Goal: Task Accomplishment & Management: Complete application form

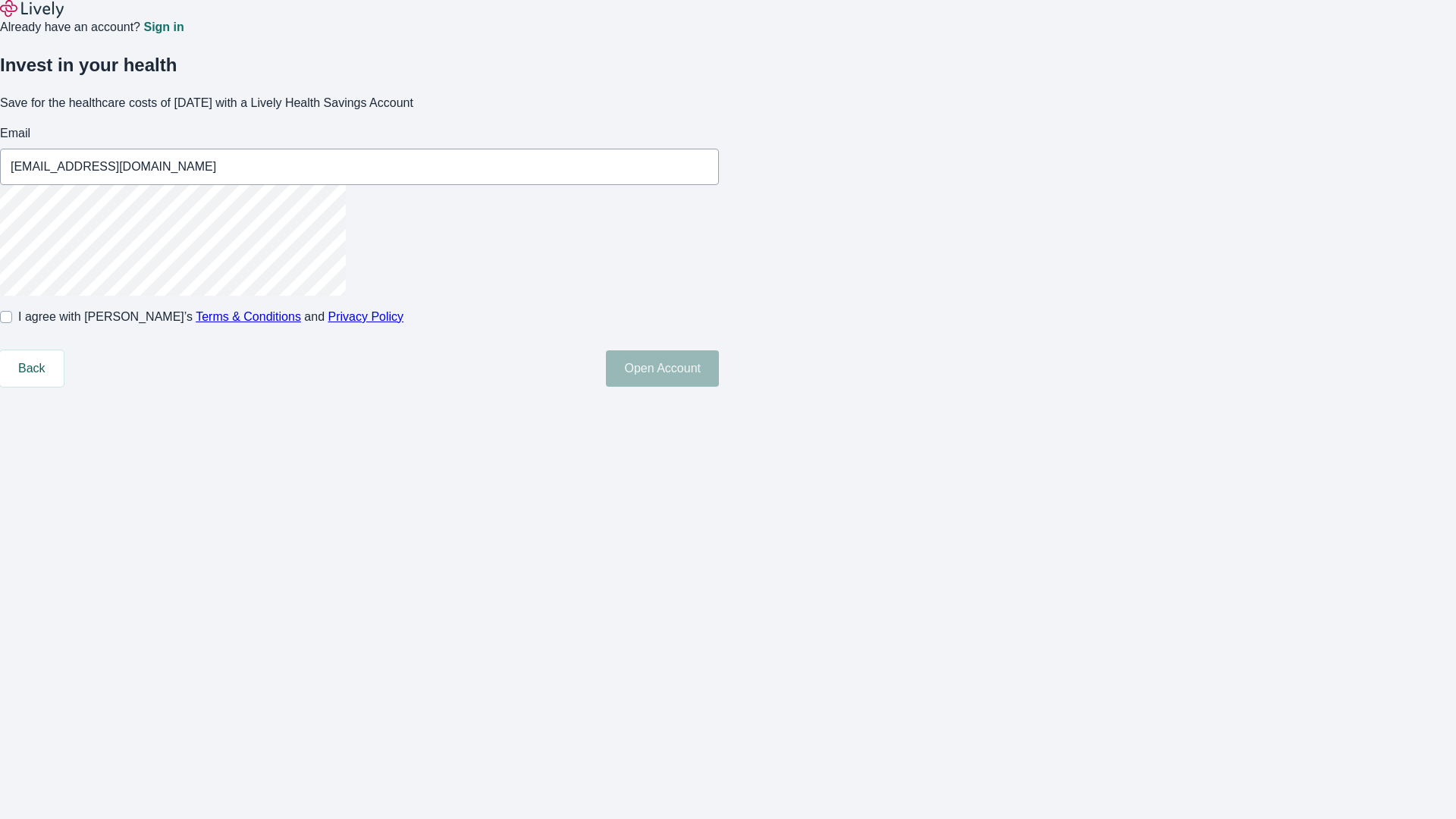
click at [12, 323] on input "I agree with Lively’s Terms & Conditions and Privacy Policy" at bounding box center [6, 317] width 12 height 12
checkbox input "true"
click at [719, 387] on button "Open Account" at bounding box center [662, 368] width 113 height 36
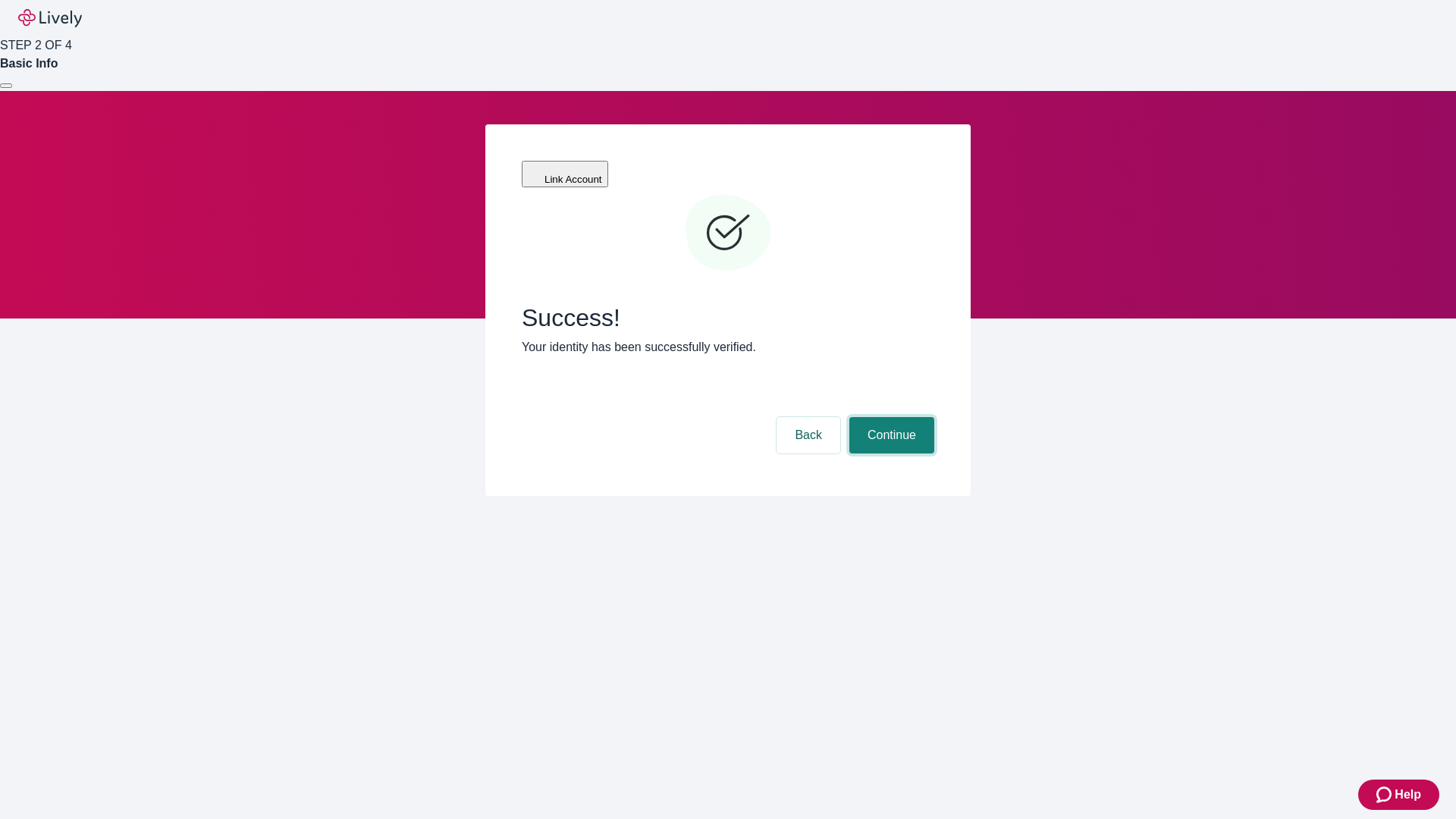
click at [890, 417] on button "Continue" at bounding box center [891, 435] width 85 height 36
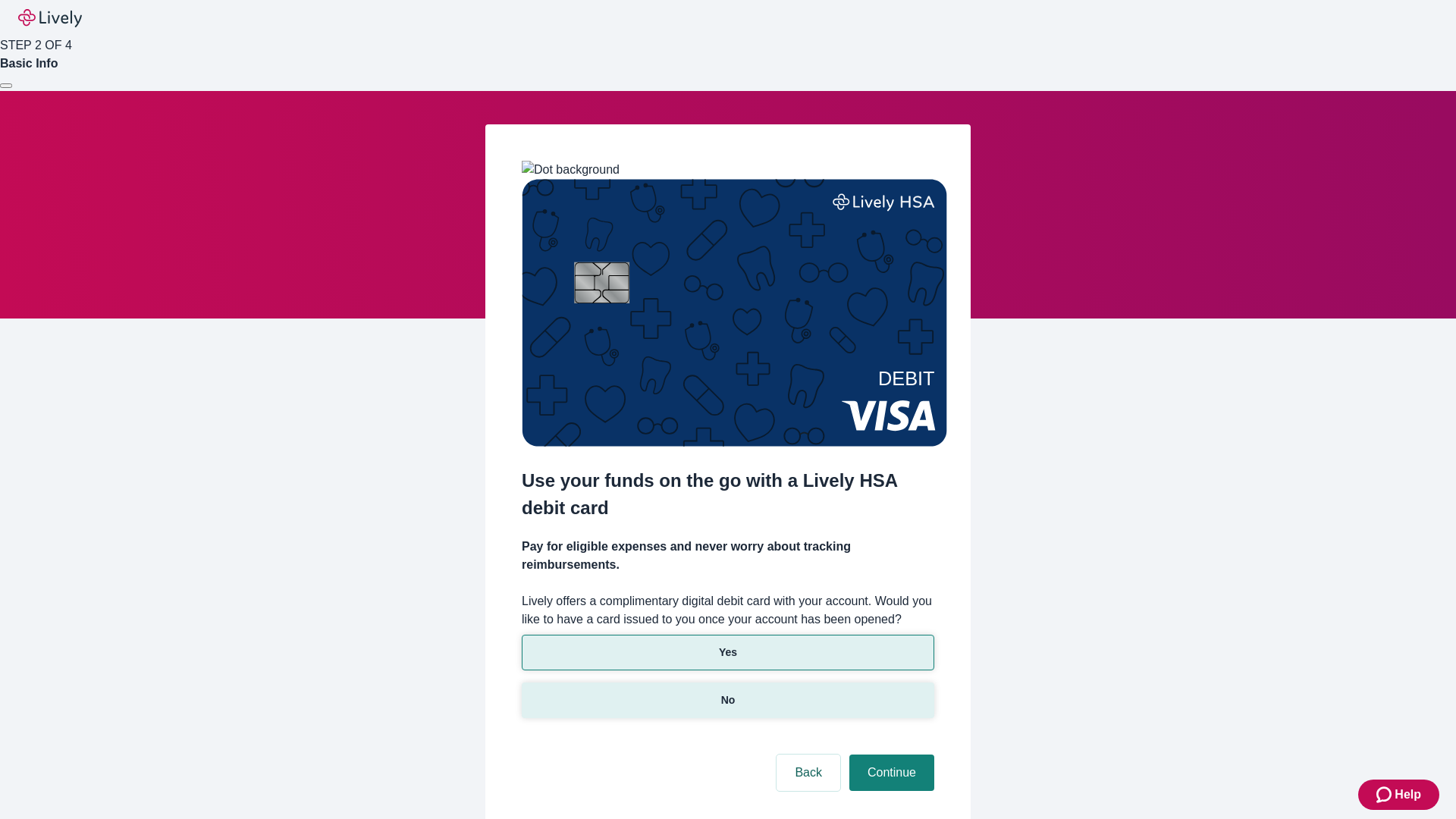
click at [728, 693] on p "No" at bounding box center [728, 700] width 15 height 16
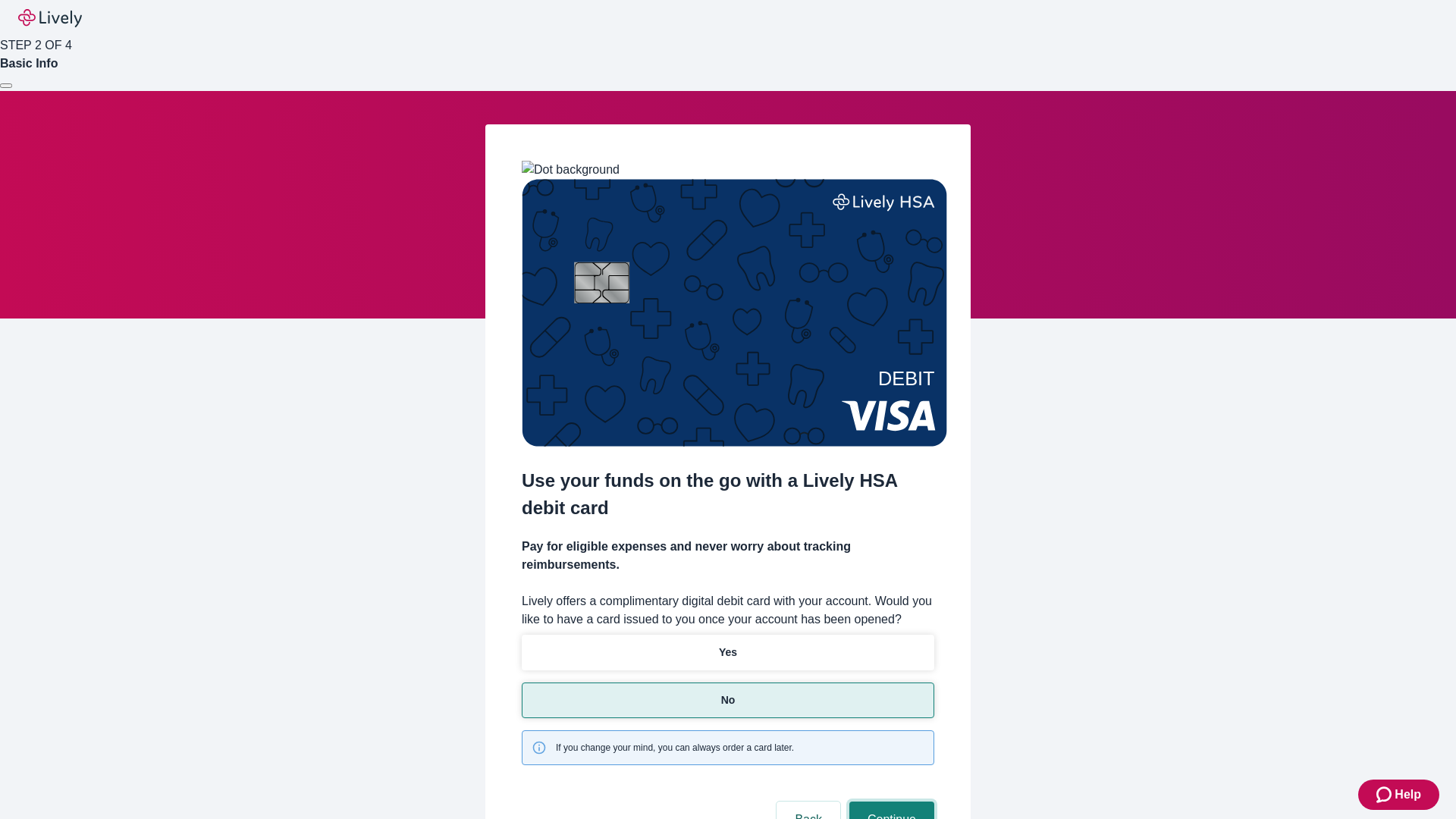
click at [890, 801] on button "Continue" at bounding box center [891, 819] width 85 height 36
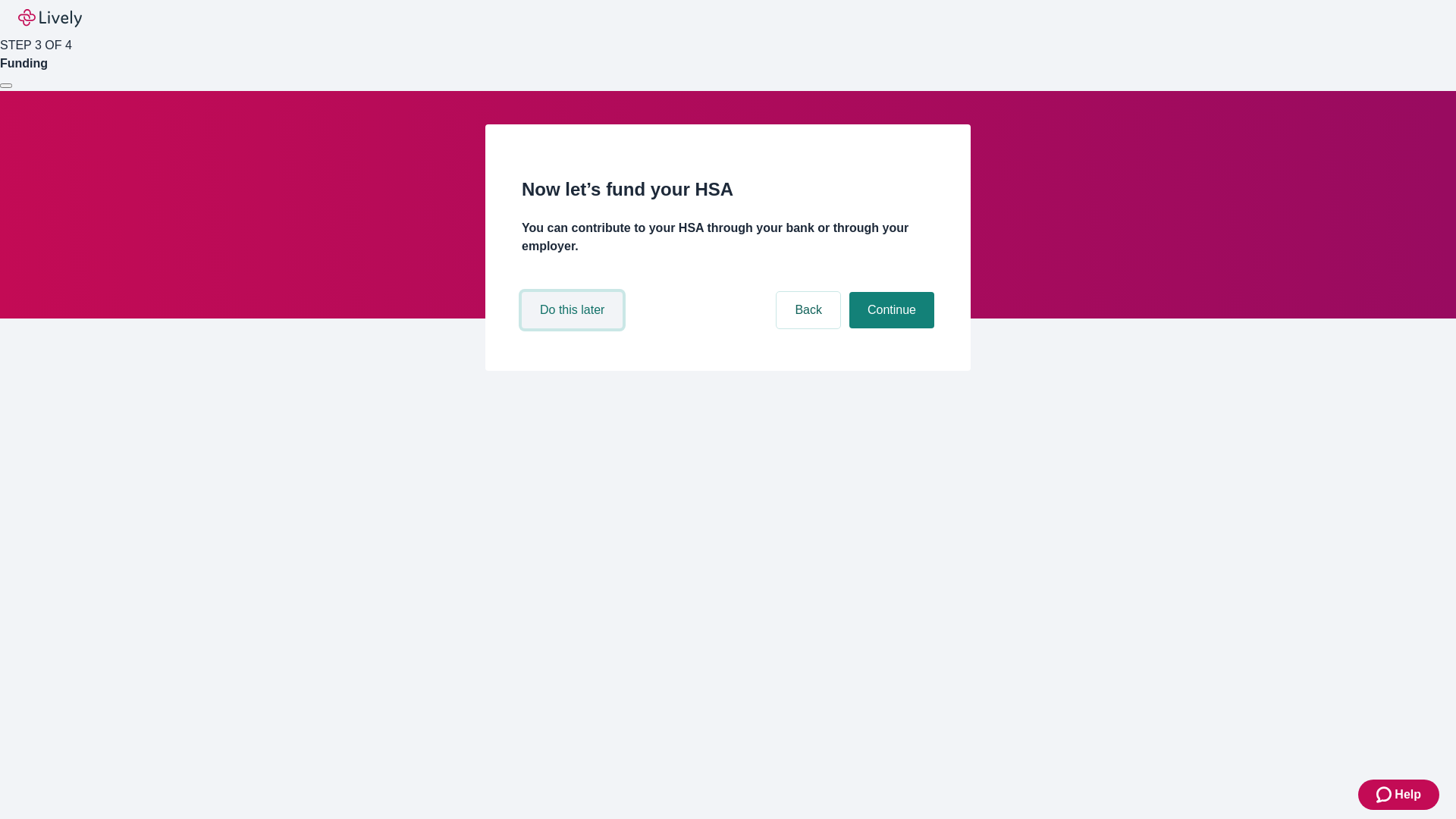
click at [574, 328] on button "Do this later" at bounding box center [572, 309] width 101 height 36
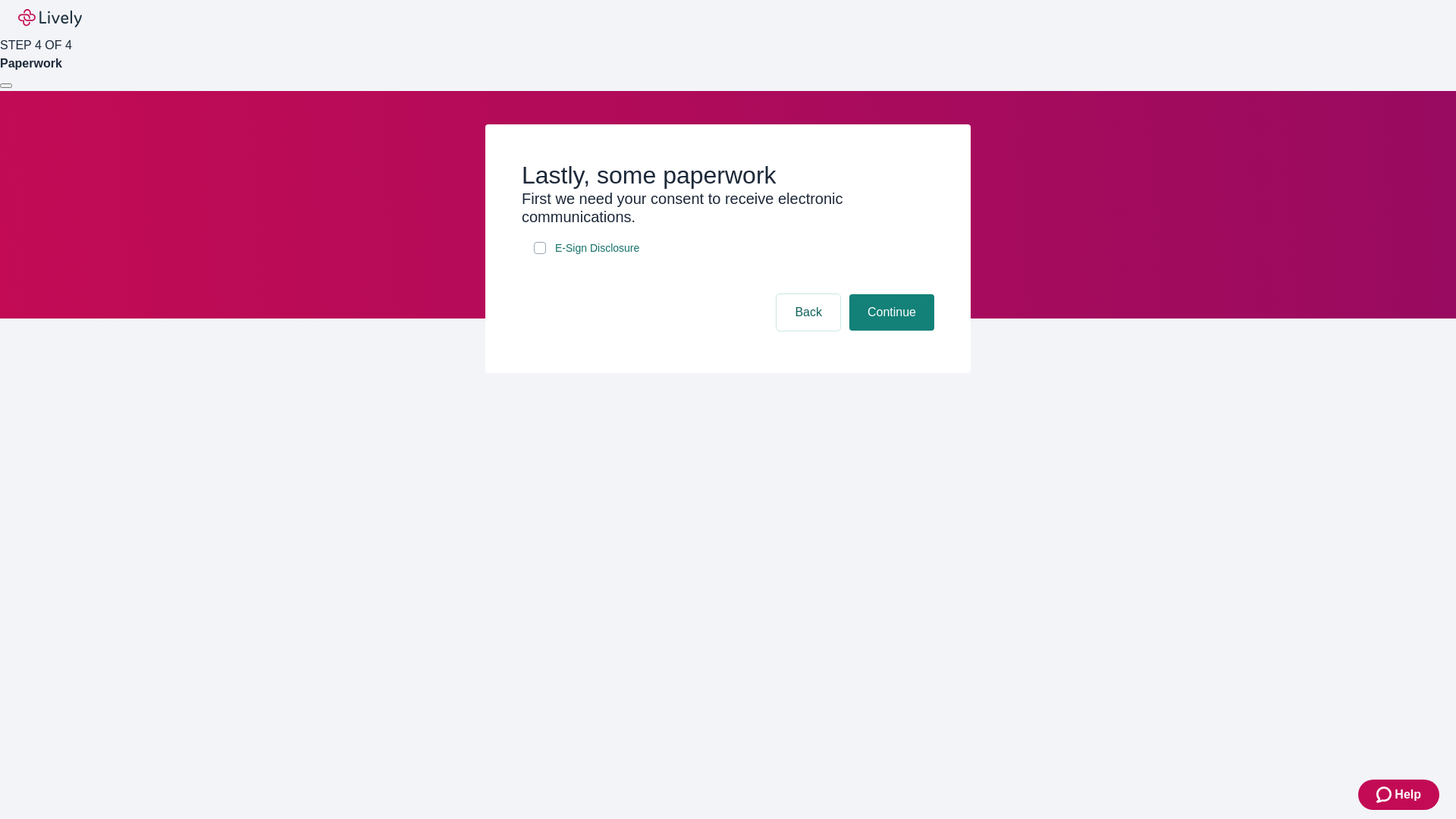
click at [540, 254] on input "E-Sign Disclosure" at bounding box center [540, 248] width 12 height 12
checkbox input "true"
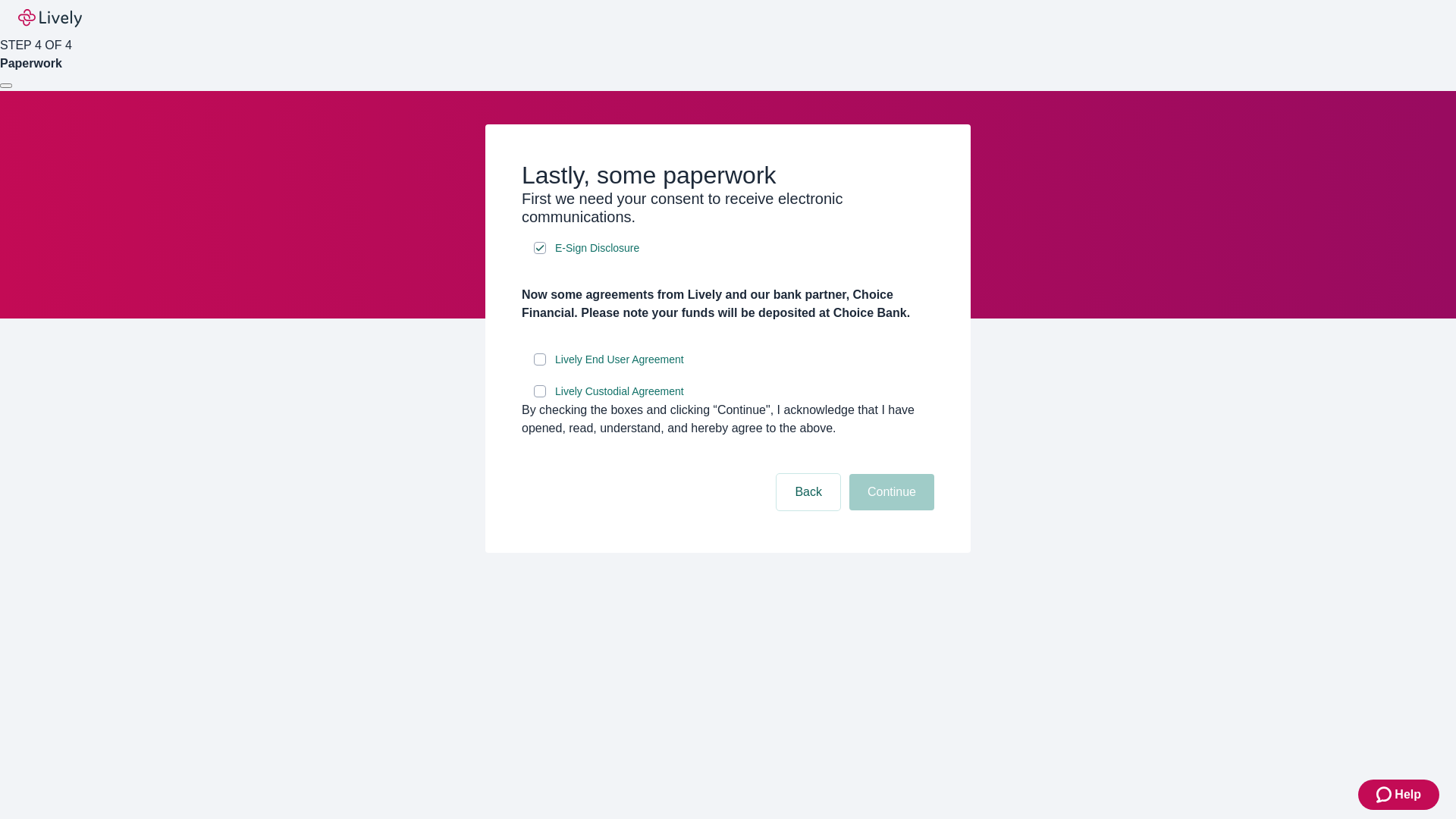
click at [540, 365] on input "Lively End User Agreement" at bounding box center [540, 360] width 12 height 12
checkbox input "true"
click at [540, 397] on input "Lively Custodial Agreement" at bounding box center [540, 392] width 12 height 12
checkbox input "true"
click at [890, 510] on button "Continue" at bounding box center [891, 492] width 85 height 36
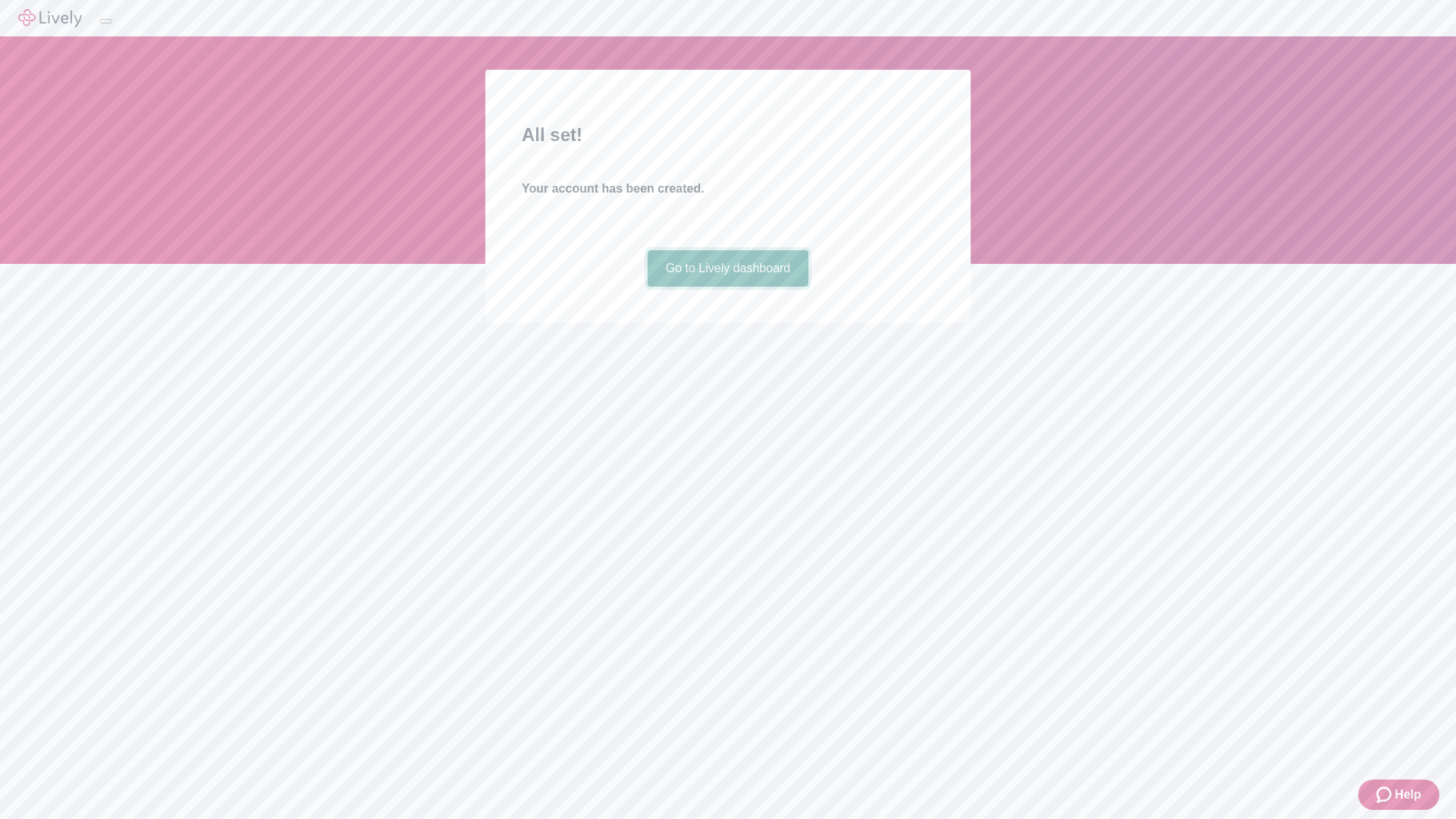
click at [728, 287] on link "Go to Lively dashboard" at bounding box center [728, 268] width 161 height 36
